Goal: Check status: Check status

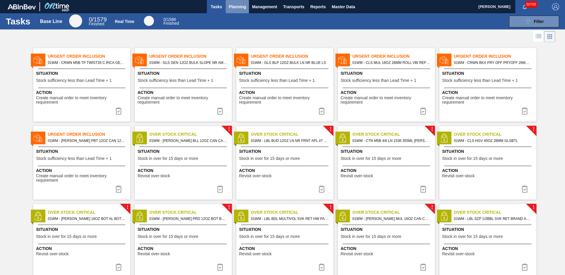
click at [237, 8] on span "Planning" at bounding box center [237, 6] width 17 height 7
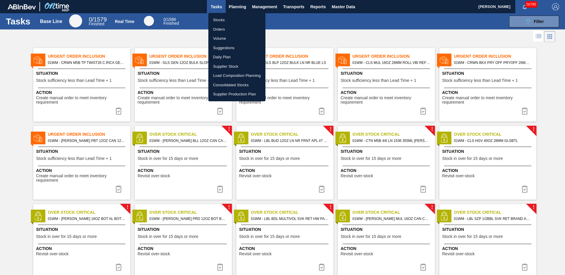
click at [226, 20] on li "Stocks" at bounding box center [236, 19] width 57 height 9
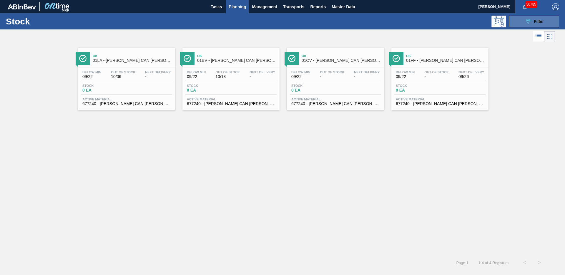
click at [424, 23] on button "089F7B8B-B2A5-4AFE-B5C0-19BA573D28AC Filter" at bounding box center [534, 22] width 50 height 12
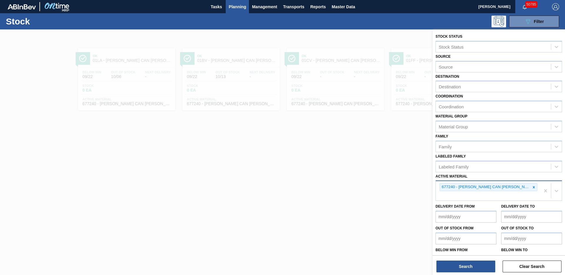
drag, startPoint x: 533, startPoint y: 186, endPoint x: 527, endPoint y: 187, distance: 6.5
click at [424, 186] on div at bounding box center [534, 186] width 6 height 7
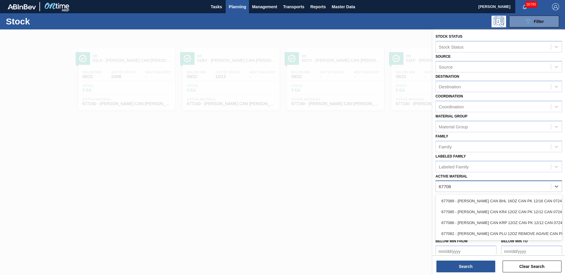
type Material "677086"
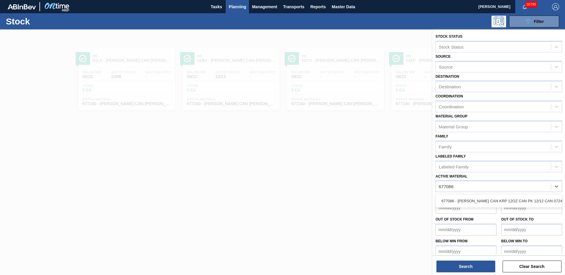
drag, startPoint x: 500, startPoint y: 198, endPoint x: 493, endPoint y: 226, distance: 29.1
click at [424, 198] on div "677086 - [PERSON_NAME] CAN KRP 12OZ CAN PK 12/12 CAN 0724" at bounding box center [499, 200] width 127 height 11
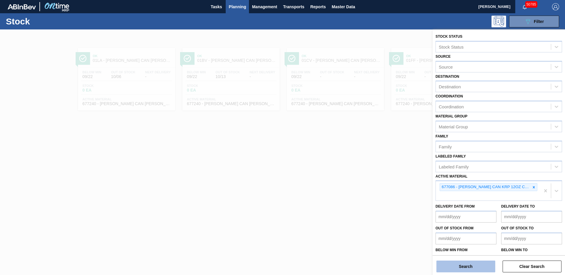
click at [424, 201] on button "Search" at bounding box center [466, 267] width 59 height 12
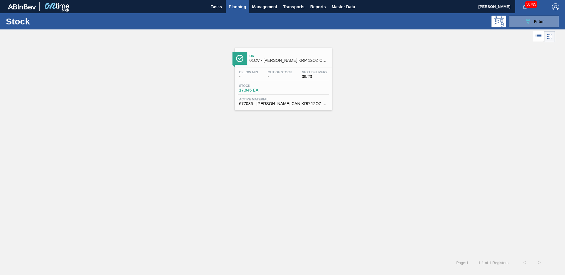
click at [280, 84] on span "Stock" at bounding box center [259, 86] width 41 height 4
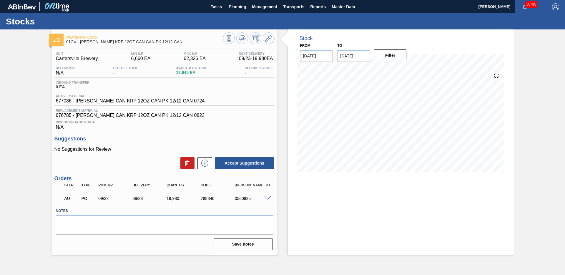
click at [117, 200] on div "09/22" at bounding box center [116, 198] width 38 height 5
click at [268, 200] on span at bounding box center [267, 198] width 7 height 4
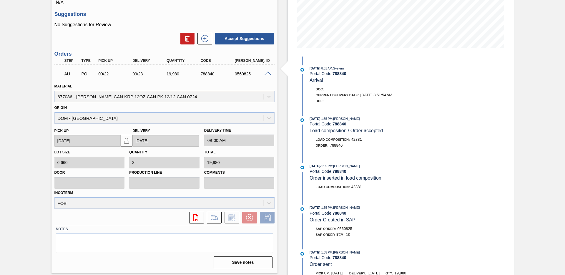
scroll to position [62, 0]
